Goal: Information Seeking & Learning: Learn about a topic

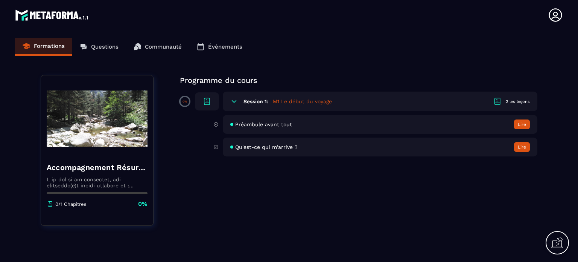
click at [255, 124] on span "Préambule avant tout" at bounding box center [263, 124] width 57 height 6
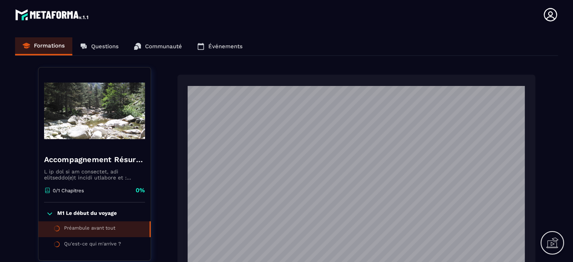
scroll to position [75, 0]
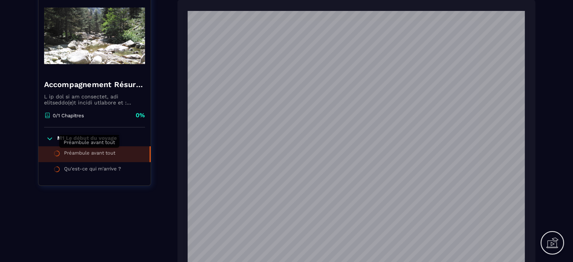
click at [84, 152] on div "Préambule avant tout" at bounding box center [89, 154] width 51 height 8
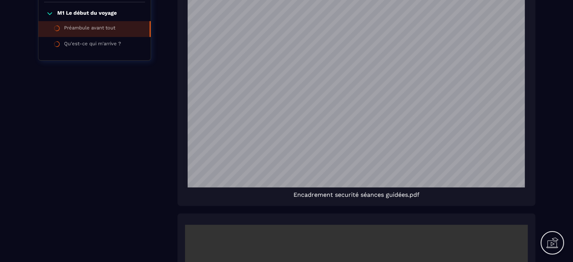
scroll to position [0, 0]
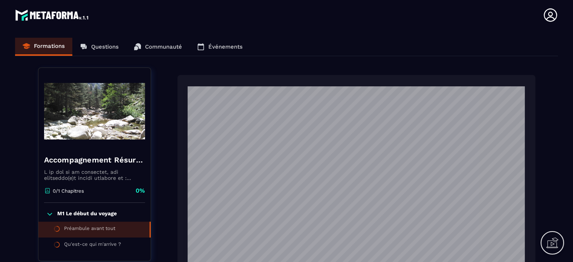
click at [50, 46] on div "Formations Questions Communauté Événements" at bounding box center [286, 47] width 542 height 18
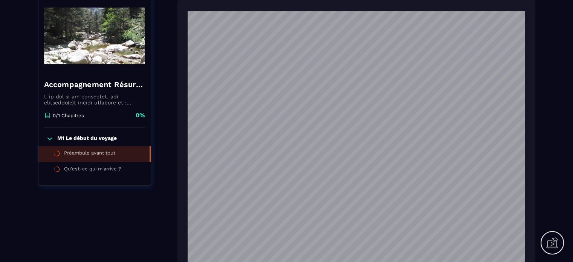
click at [80, 137] on p "M1 Le début du voyage" at bounding box center [86, 139] width 59 height 8
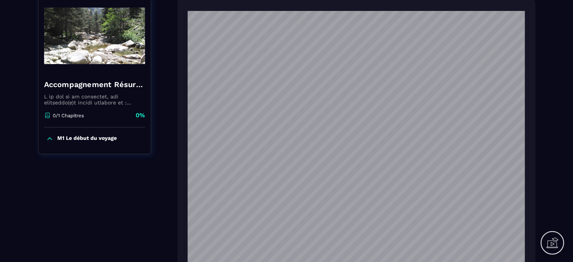
click at [80, 137] on p "M1 Le début du voyage" at bounding box center [86, 139] width 59 height 8
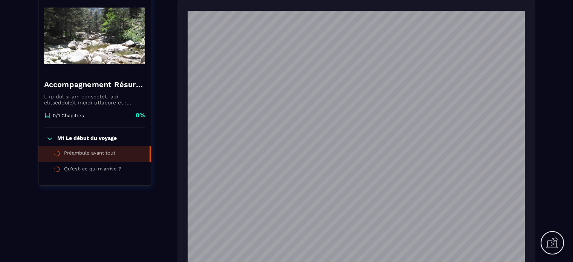
scroll to position [0, 0]
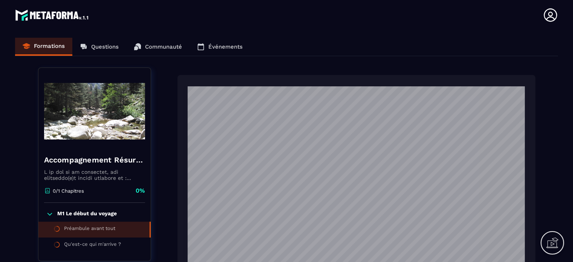
click at [550, 244] on icon at bounding box center [554, 241] width 8 height 8
